Goal: Transaction & Acquisition: Purchase product/service

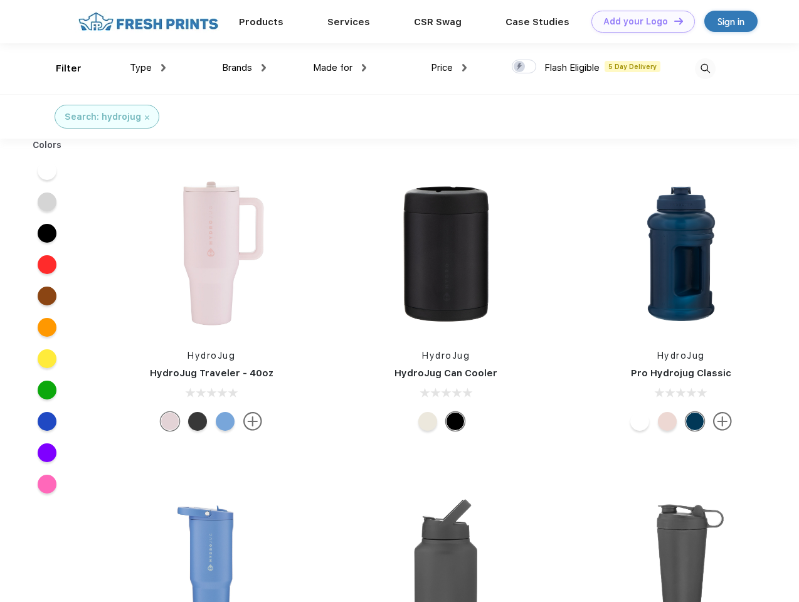
click at [639, 21] on link "Add your Logo Design Tool" at bounding box center [643, 22] width 103 height 22
click at [0, 0] on div "Design Tool" at bounding box center [0, 0] width 0 height 0
click at [673, 21] on link "Add your Logo Design Tool" at bounding box center [643, 22] width 103 height 22
click at [60, 68] on div "Filter" at bounding box center [69, 68] width 26 height 14
click at [148, 68] on span "Type" at bounding box center [141, 67] width 22 height 11
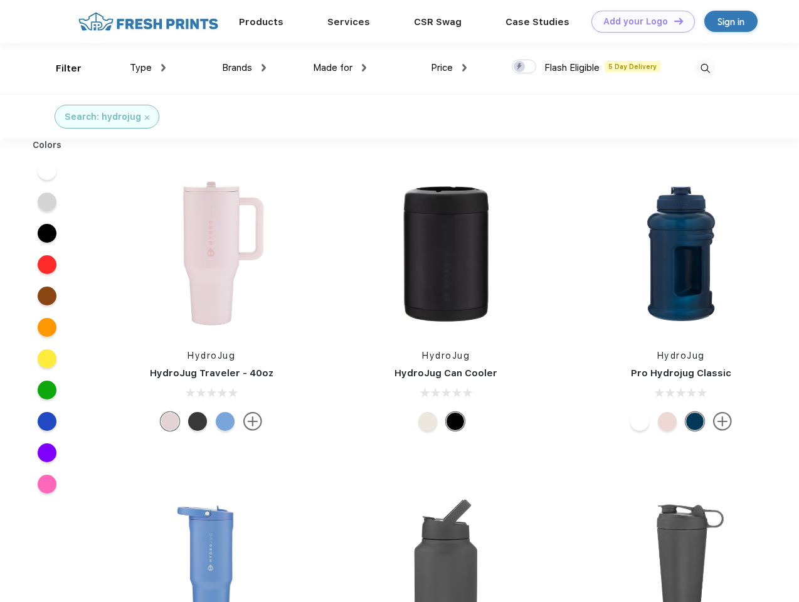
click at [244, 68] on span "Brands" at bounding box center [237, 67] width 30 height 11
click at [340, 68] on span "Made for" at bounding box center [333, 67] width 40 height 11
click at [449, 68] on span "Price" at bounding box center [442, 67] width 22 height 11
click at [524, 67] on div at bounding box center [524, 67] width 24 height 14
click at [520, 67] on input "checkbox" at bounding box center [516, 63] width 8 height 8
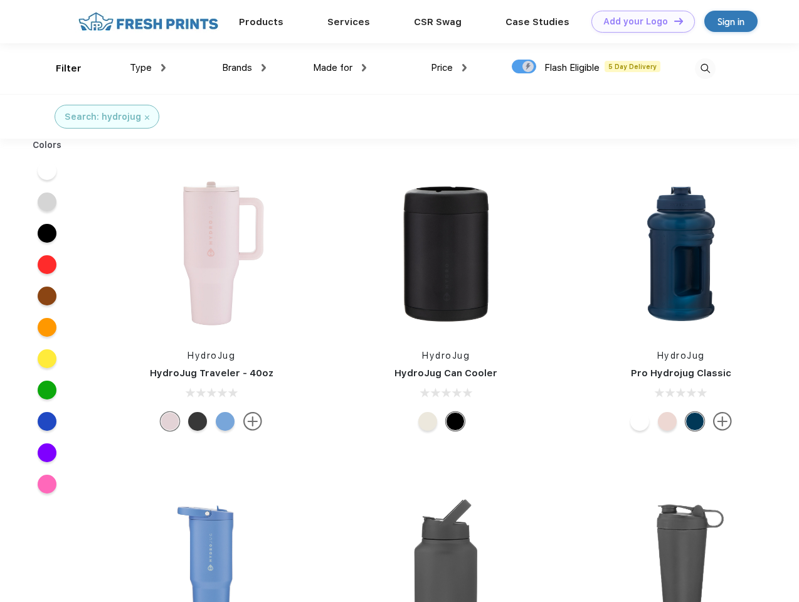
click at [705, 68] on img at bounding box center [705, 68] width 21 height 21
